Goal: Transaction & Acquisition: Purchase product/service

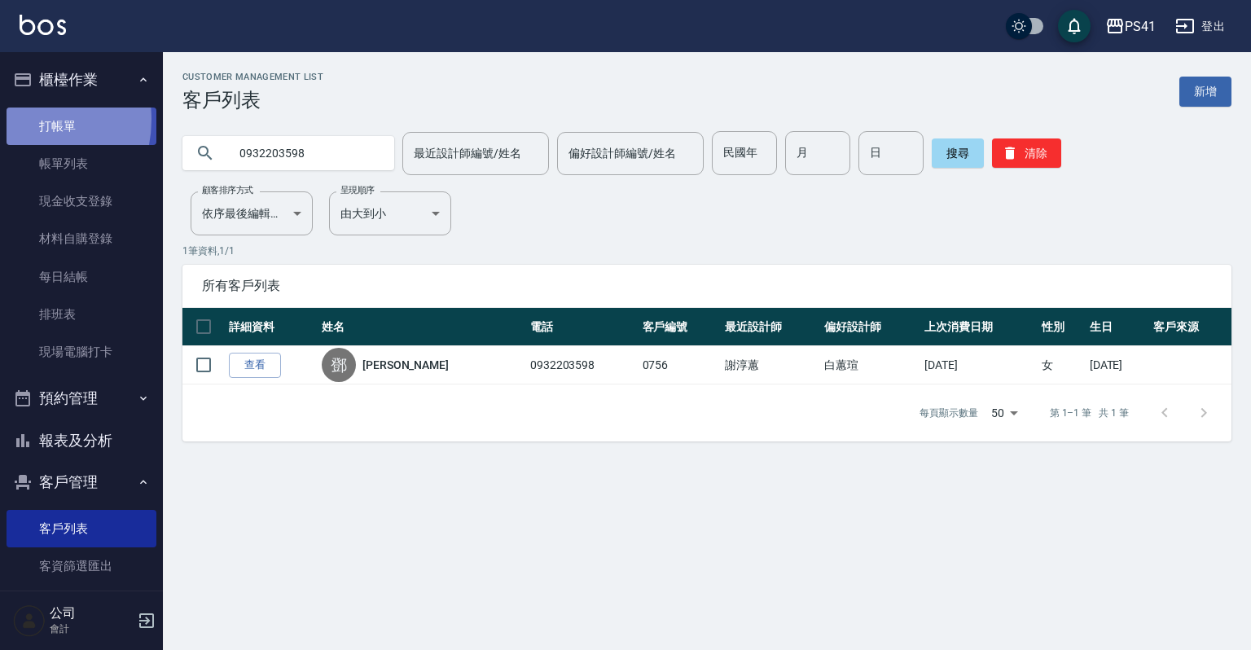
click at [19, 119] on link "打帳單" at bounding box center [82, 125] width 150 height 37
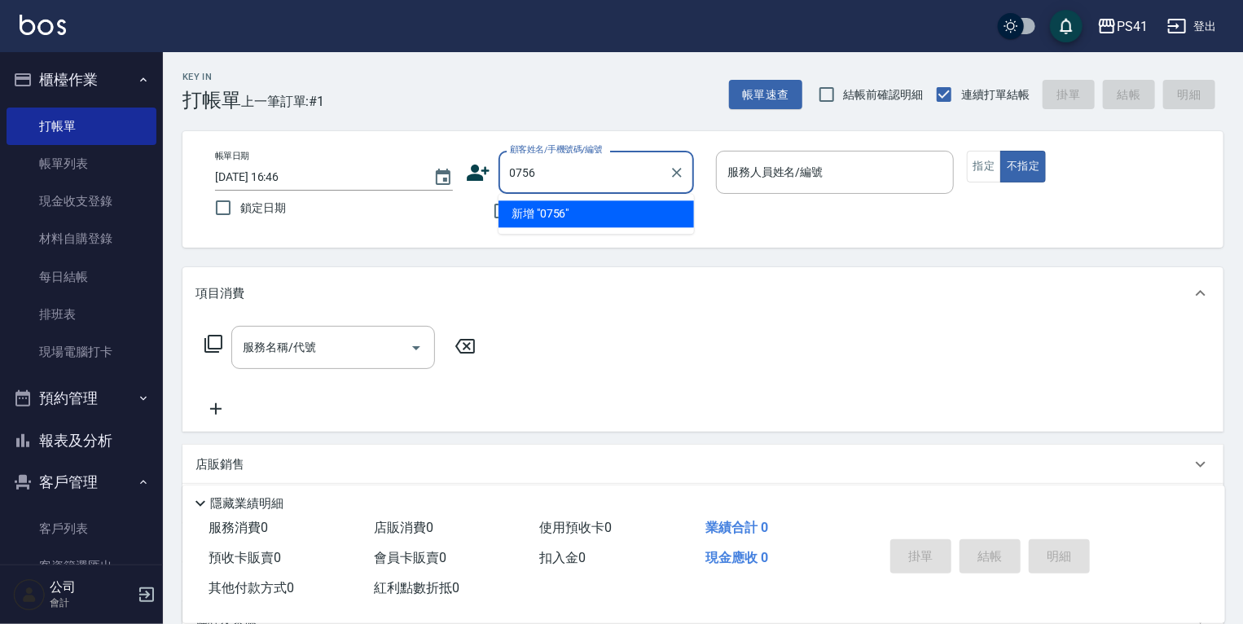
type input "0756"
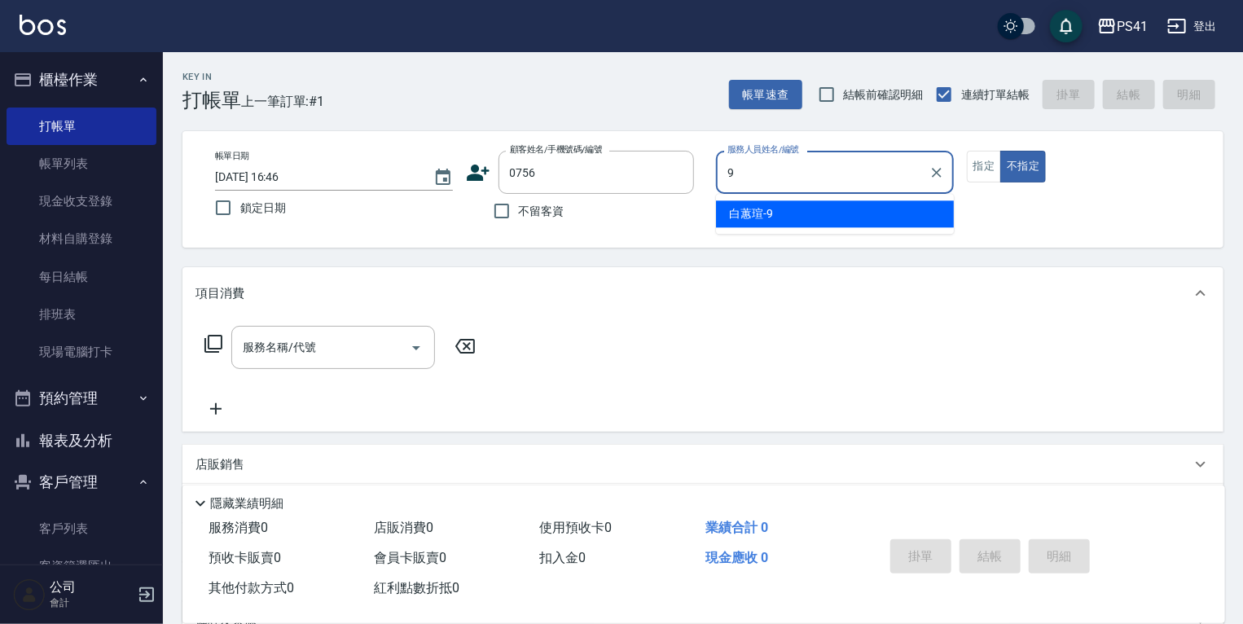
type input "[PERSON_NAME]-9"
type button "false"
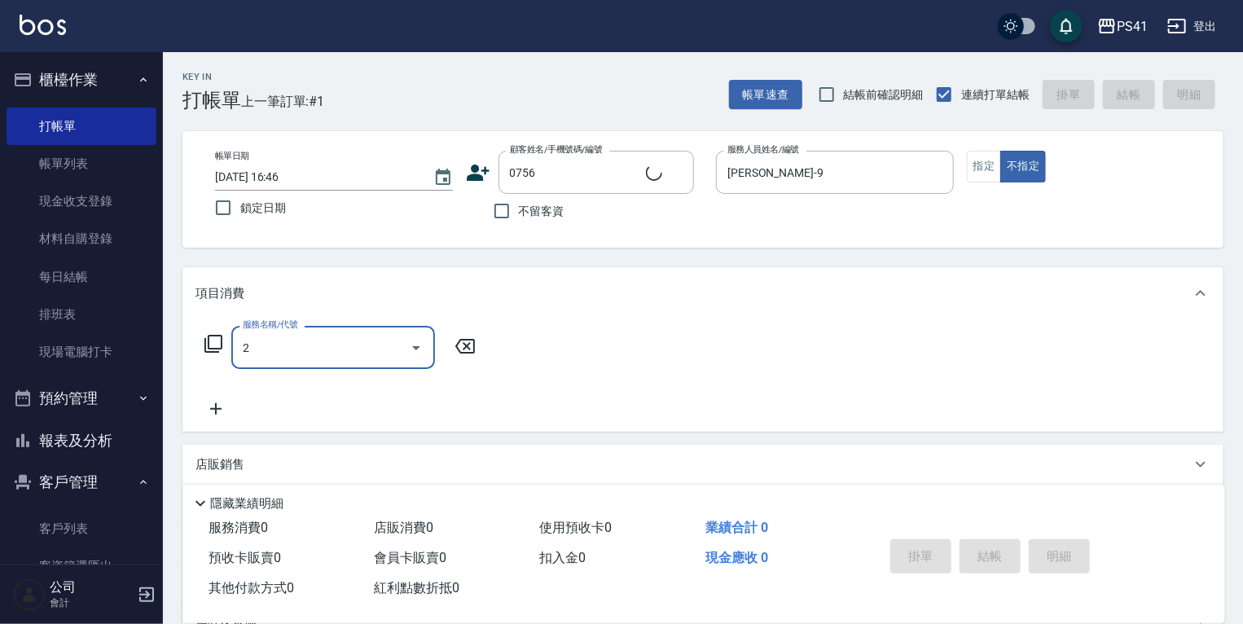
type input "21"
type input "[PERSON_NAME]/0932203598/0756"
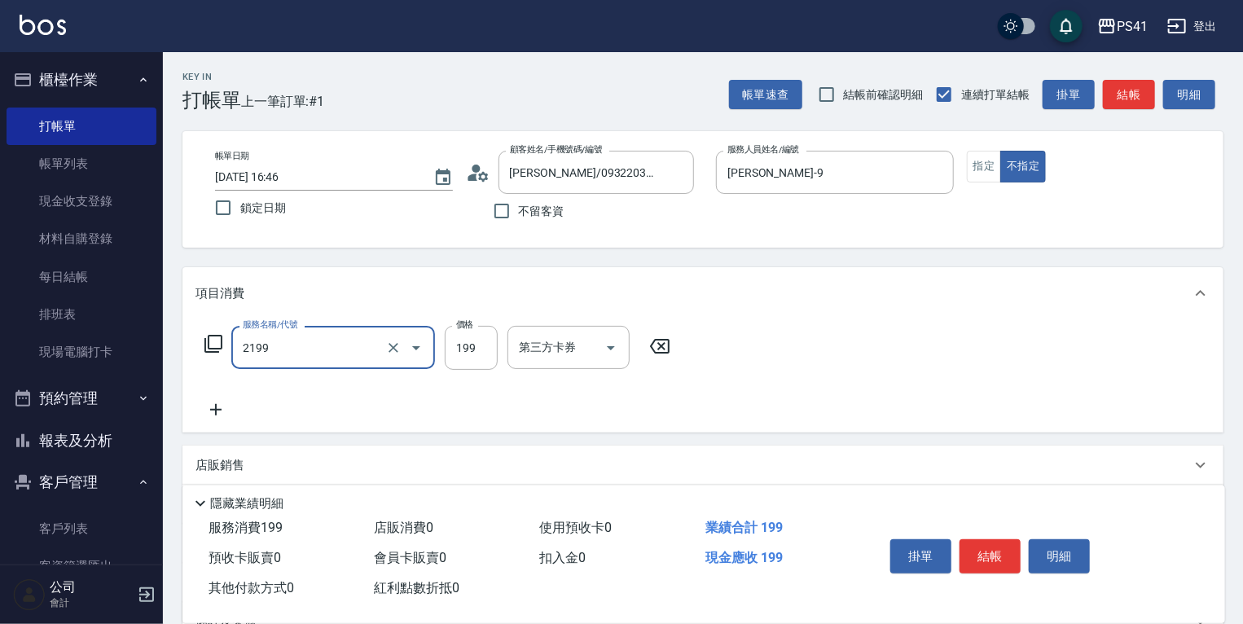
type input "不指定剪髮活動(2199)"
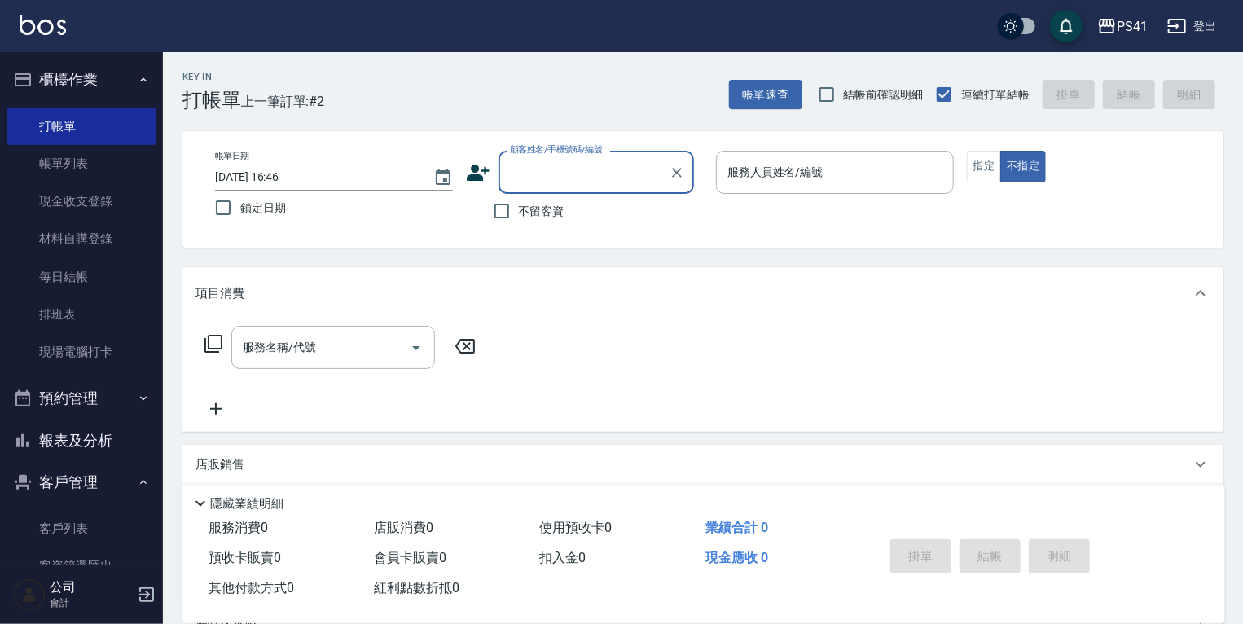
click at [86, 407] on button "預約管理" at bounding box center [82, 398] width 150 height 42
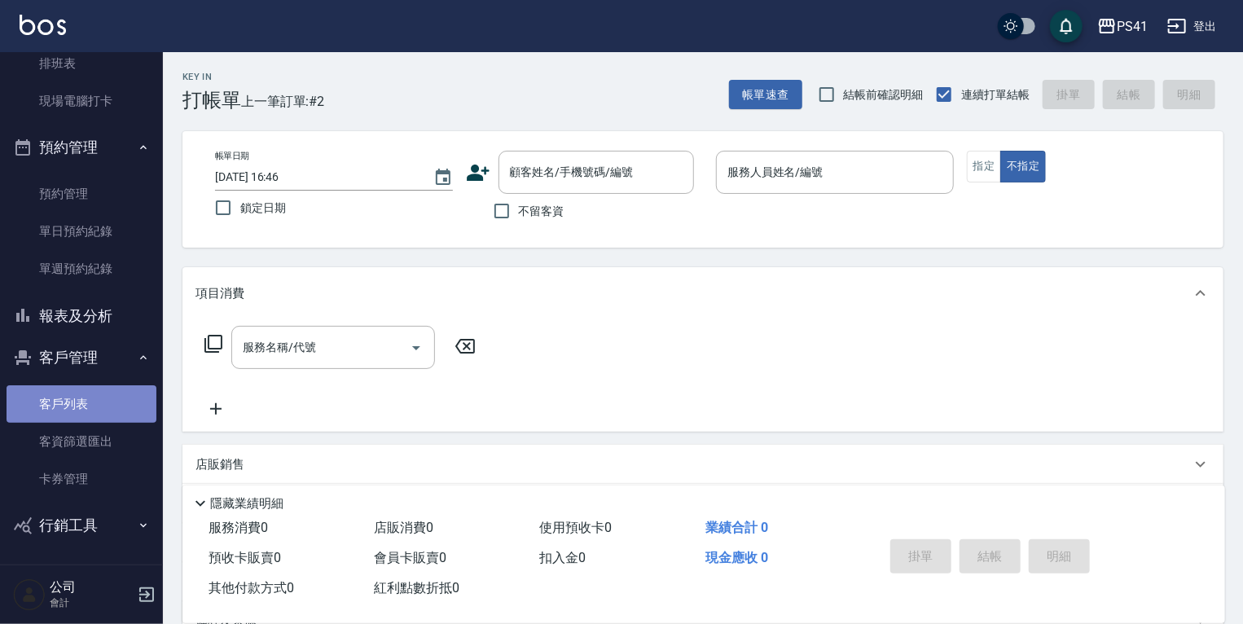
click at [81, 410] on link "客戶列表" at bounding box center [82, 403] width 150 height 37
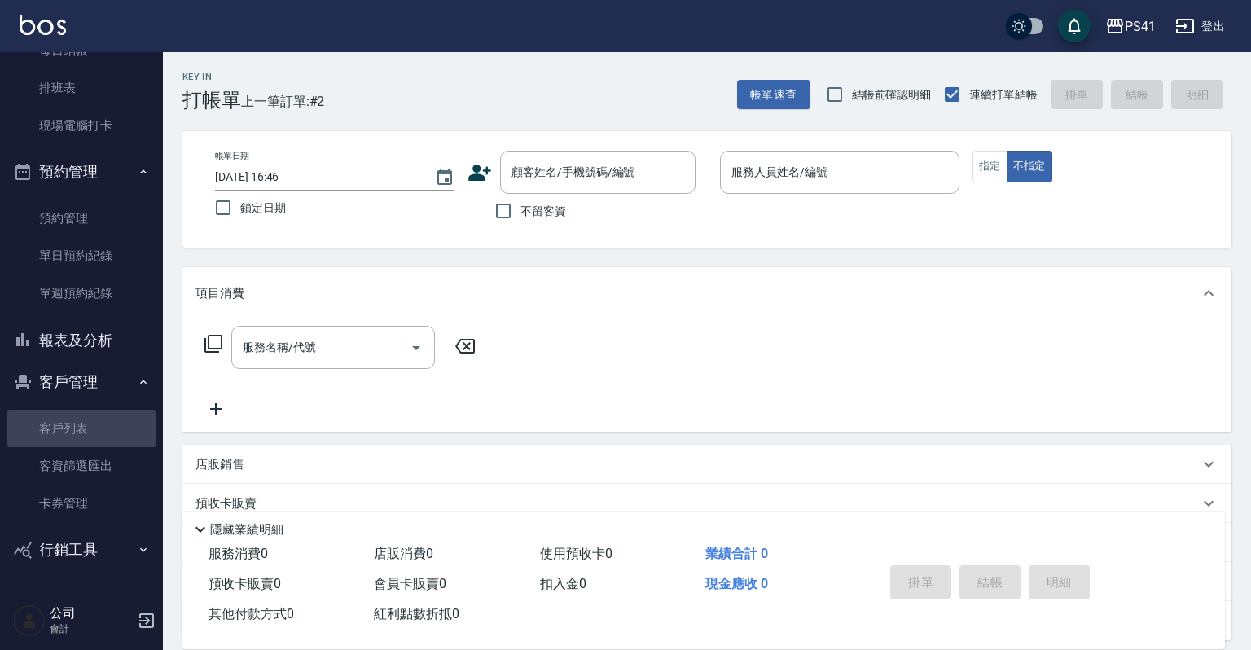
scroll to position [225, 0]
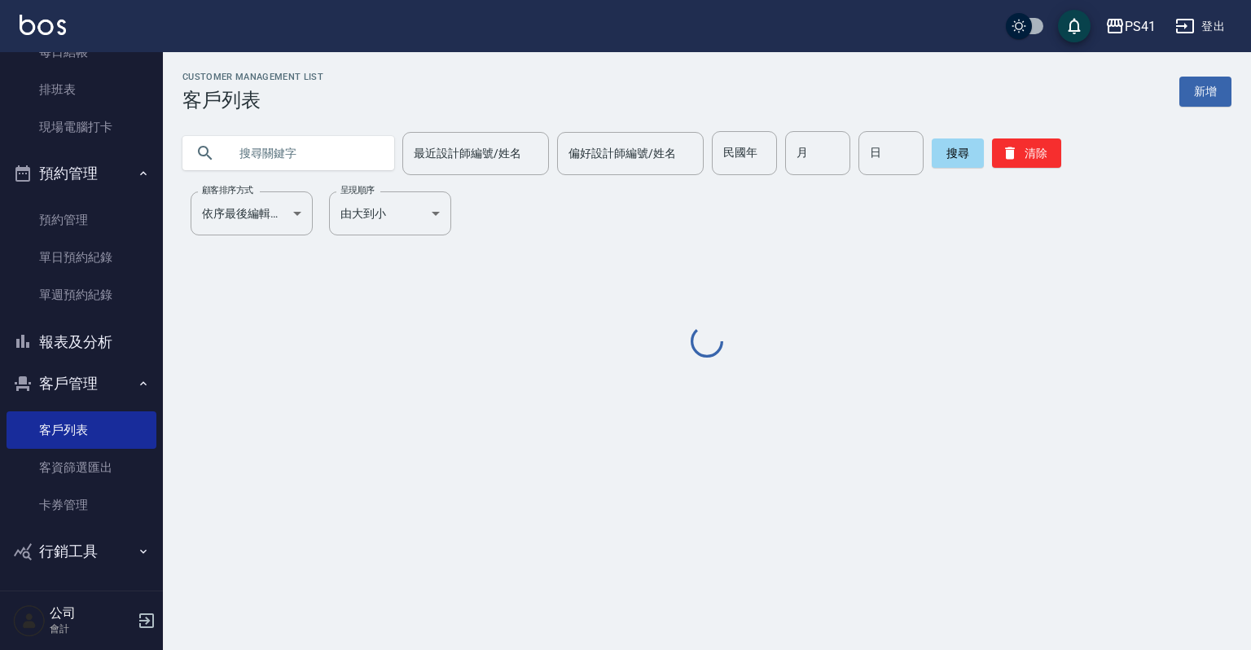
drag, startPoint x: 300, startPoint y: 151, endPoint x: 334, endPoint y: 158, distance: 35.0
click at [300, 151] on input "text" at bounding box center [304, 153] width 153 height 44
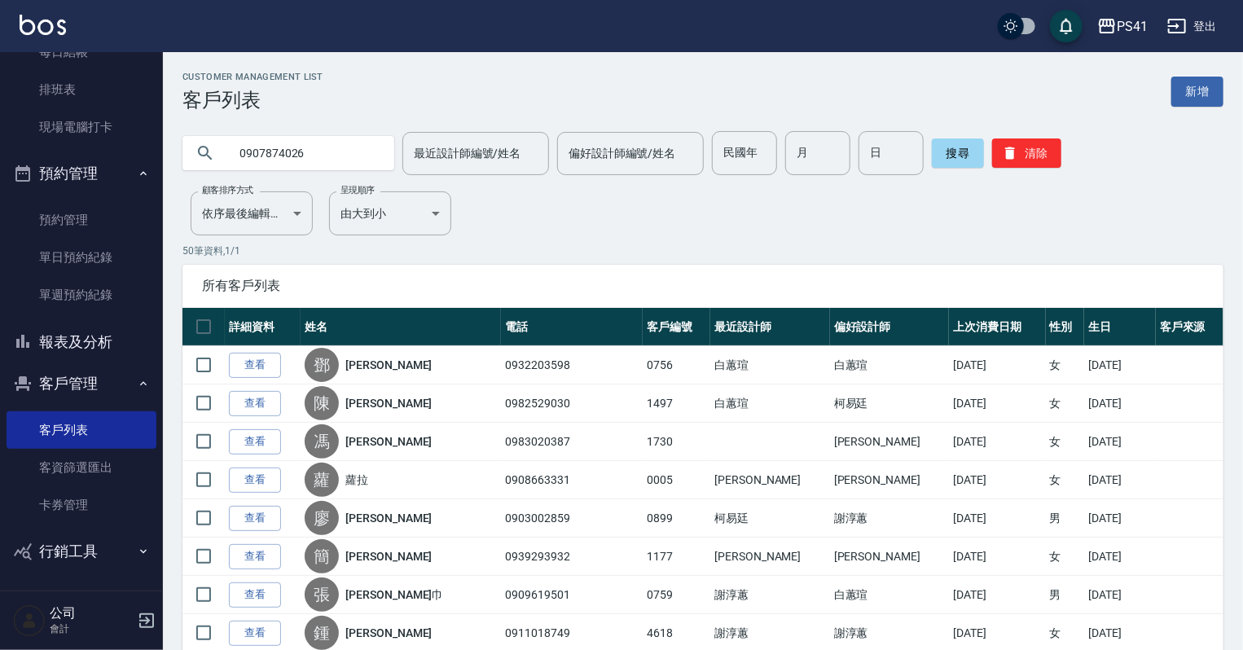
type input "0907874026"
